Goal: Task Accomplishment & Management: Manage account settings

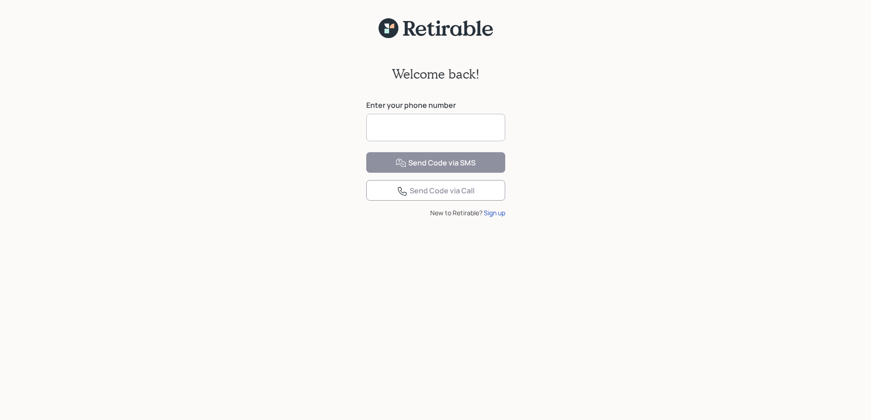
click at [415, 125] on input at bounding box center [435, 127] width 139 height 27
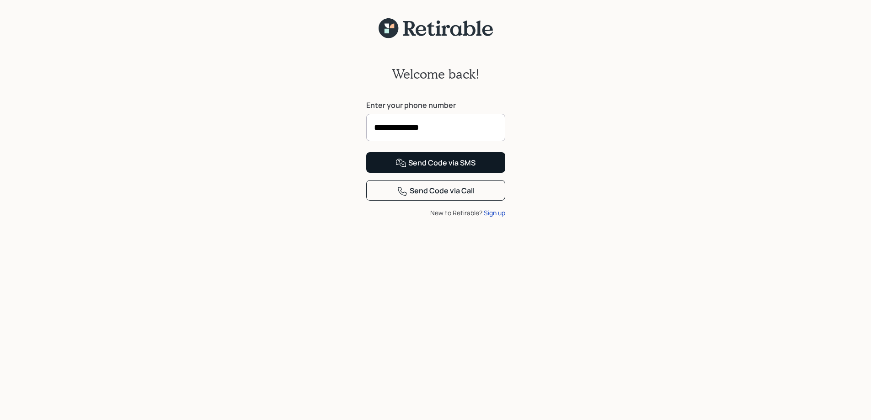
type input "**********"
click at [414, 169] on div "Send Code via SMS" at bounding box center [435, 163] width 80 height 11
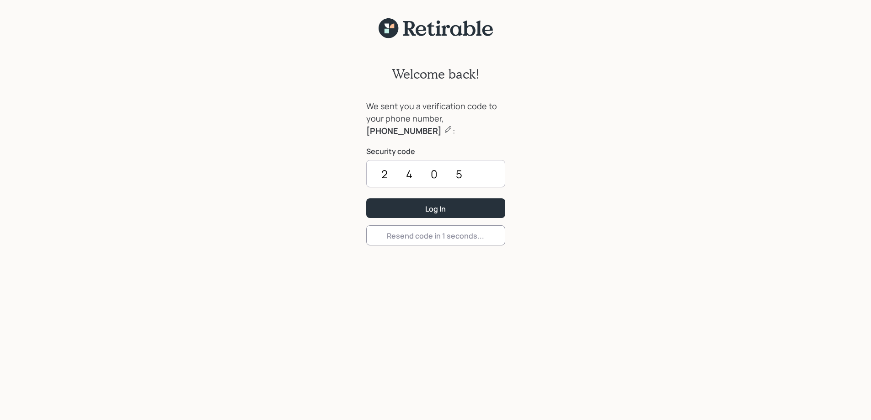
type input "2405"
click at [414, 205] on button "Log In" at bounding box center [435, 208] width 139 height 20
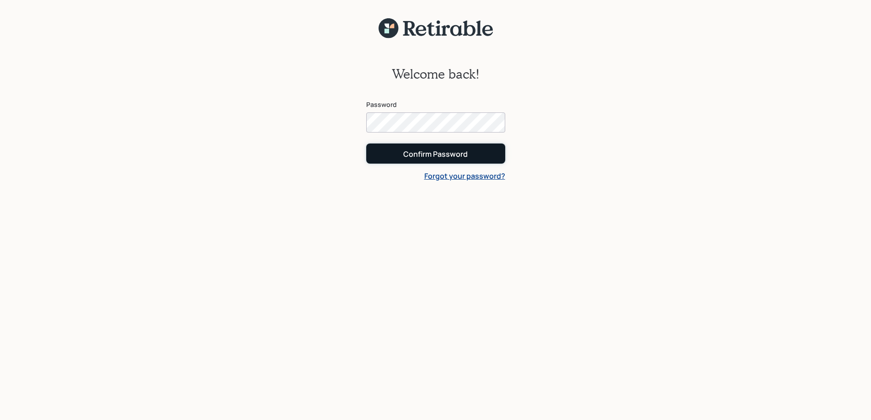
click at [400, 151] on button "Confirm Password" at bounding box center [435, 154] width 139 height 20
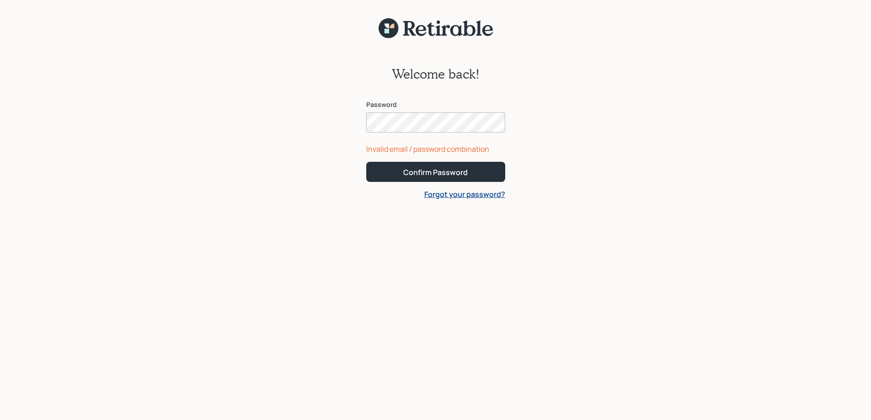
click at [366, 162] on button "Confirm Password" at bounding box center [435, 172] width 139 height 20
click at [440, 167] on div "Confirm Password" at bounding box center [435, 172] width 64 height 10
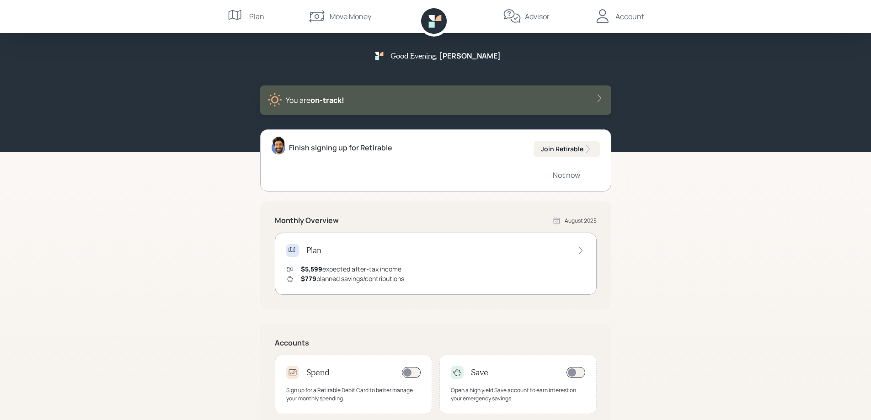
click at [581, 249] on icon at bounding box center [580, 250] width 9 height 9
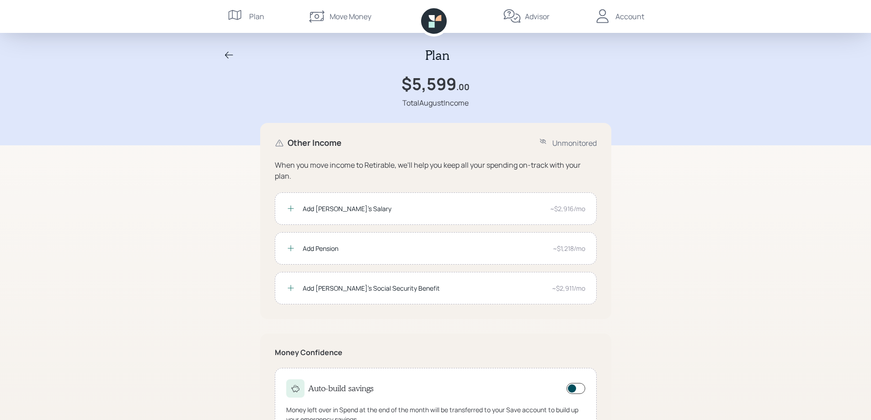
click at [229, 50] on icon at bounding box center [229, 55] width 11 height 11
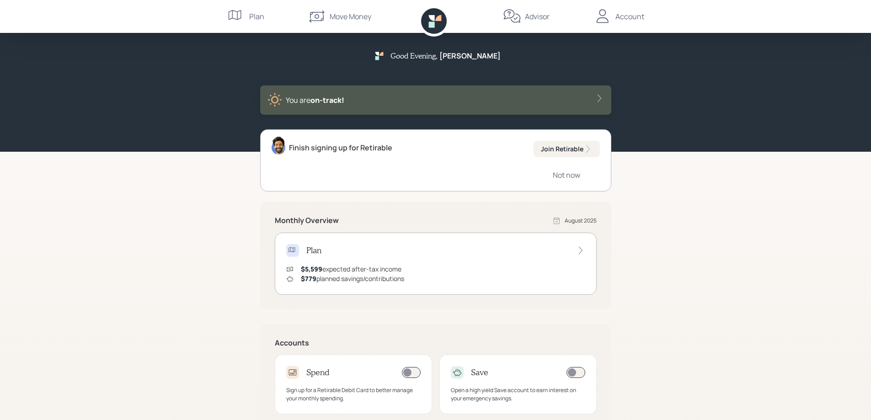
click at [340, 14] on div "Move Money" at bounding box center [351, 16] width 42 height 11
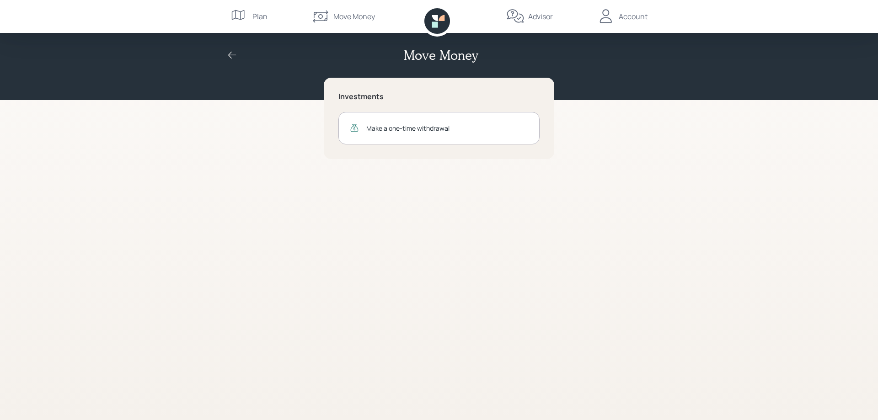
click at [229, 53] on icon at bounding box center [232, 55] width 11 height 11
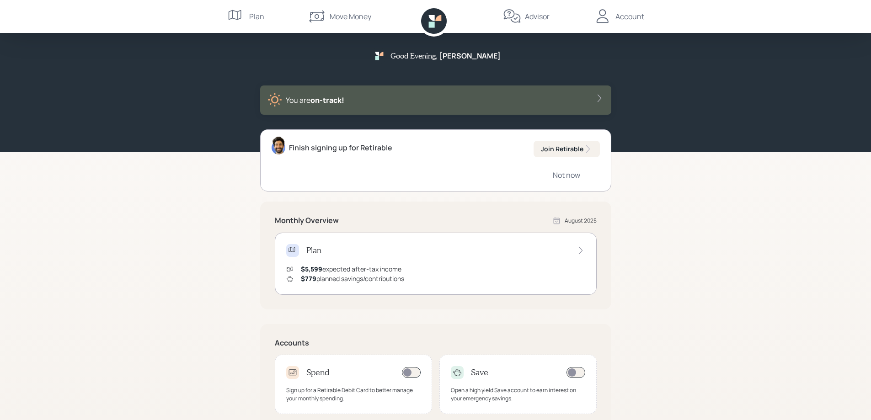
click at [252, 12] on div "Plan" at bounding box center [256, 16] width 15 height 11
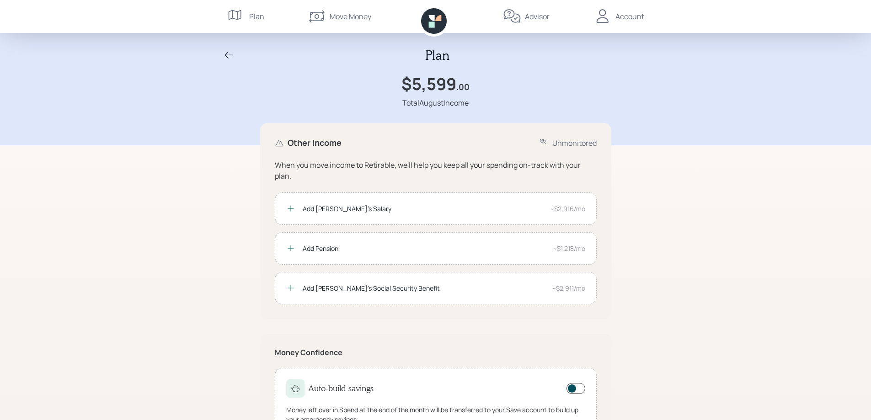
click at [617, 14] on div "Account" at bounding box center [629, 16] width 29 height 11
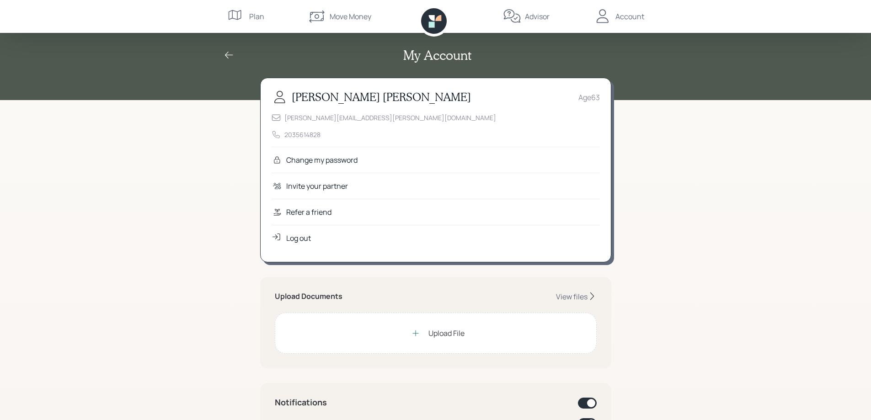
click at [297, 233] on div "Log out" at bounding box center [298, 238] width 25 height 11
